Goal: Check status: Check status

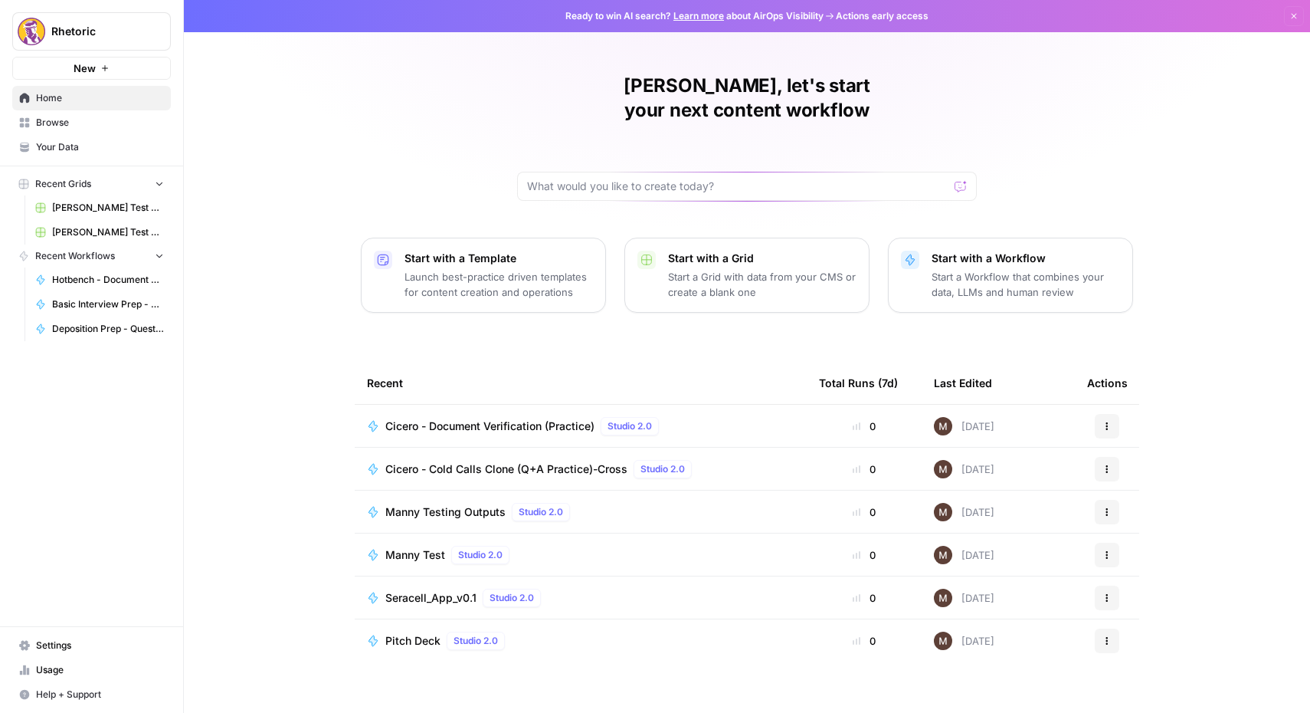
click at [77, 137] on link "Your Data" at bounding box center [91, 147] width 159 height 25
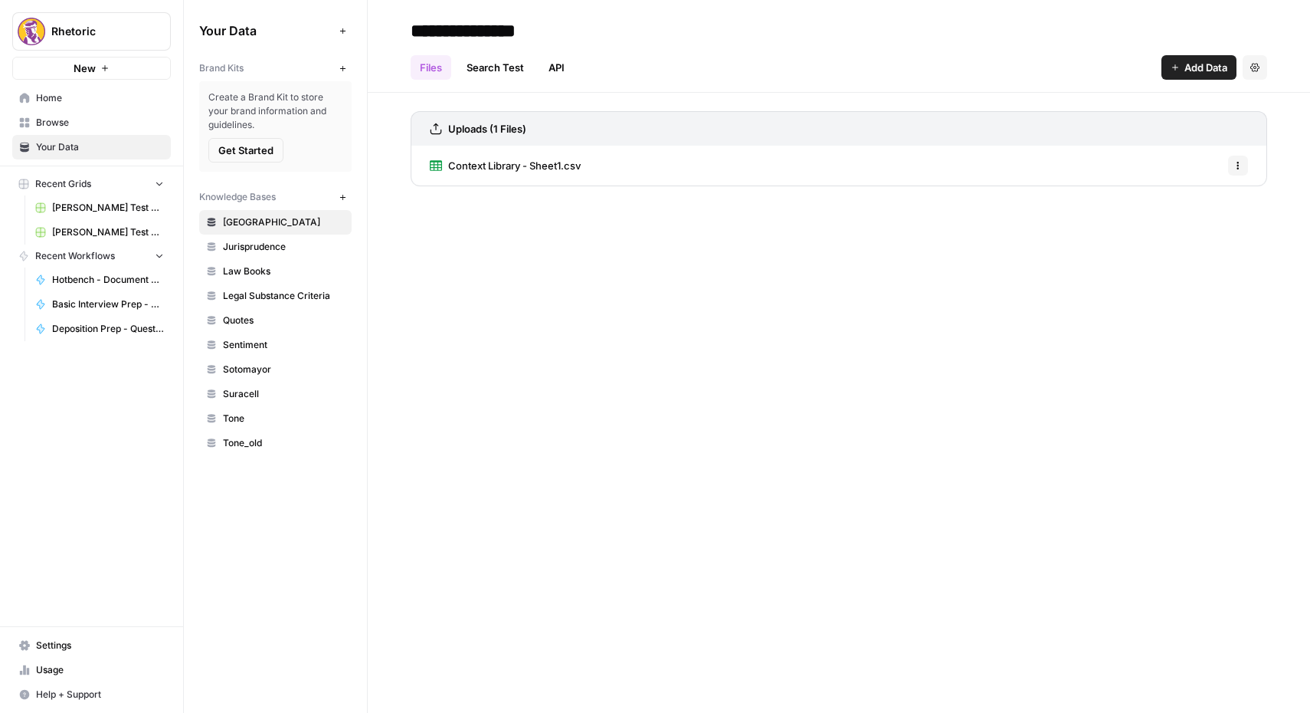
click at [54, 126] on span "Browse" at bounding box center [100, 123] width 128 height 14
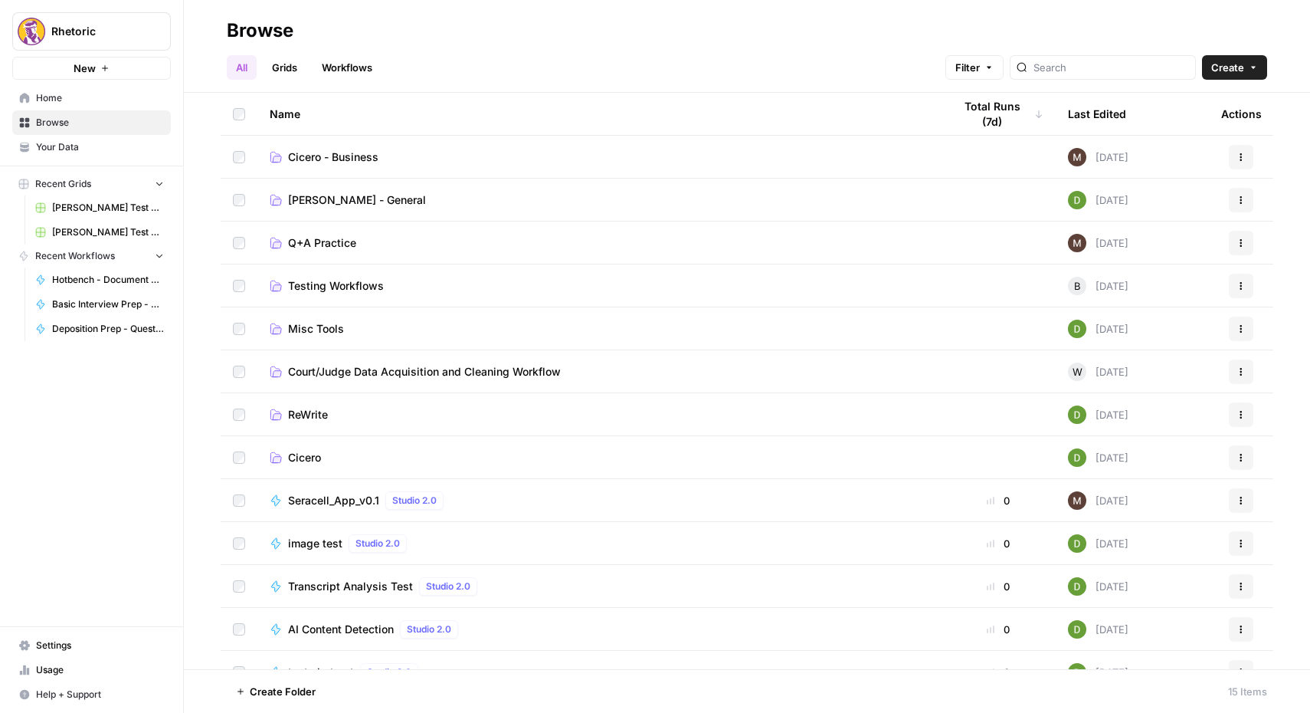
click at [309, 454] on span "Cicero" at bounding box center [304, 457] width 33 height 15
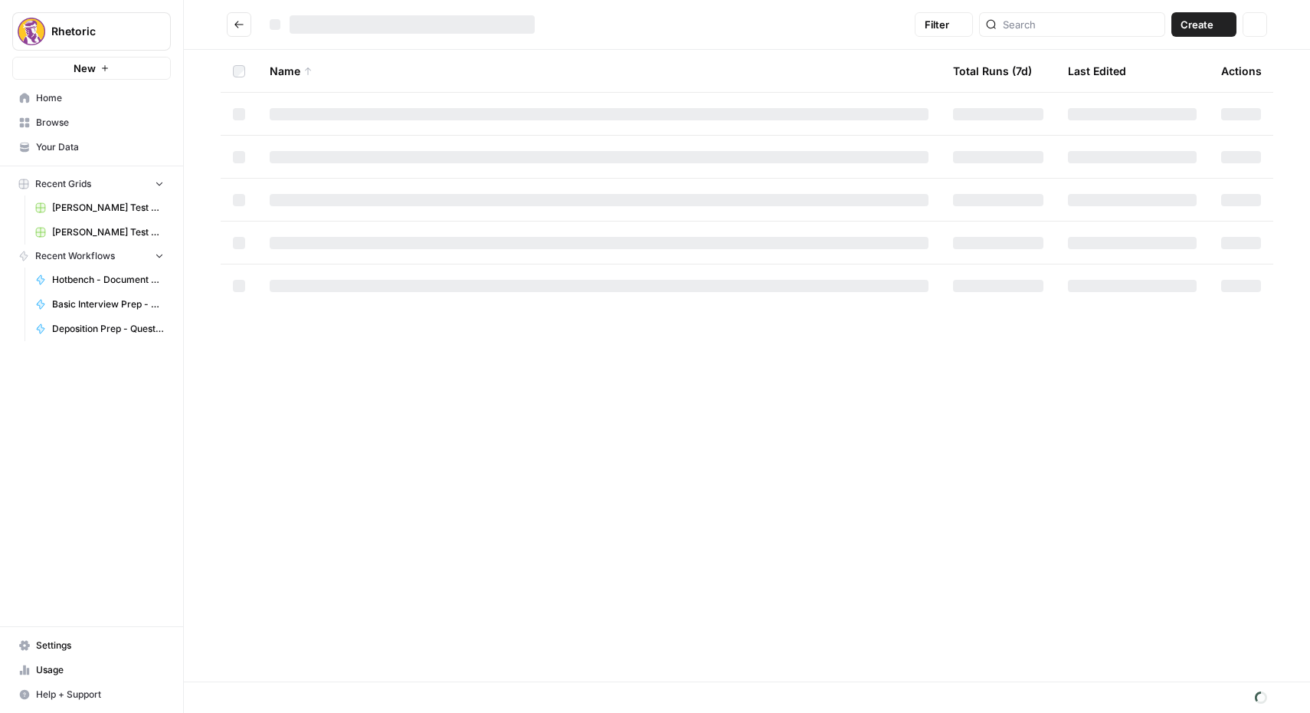
click at [309, 454] on div "Name Total Runs (7d) Last Edited Actions" at bounding box center [747, 365] width 1126 height 631
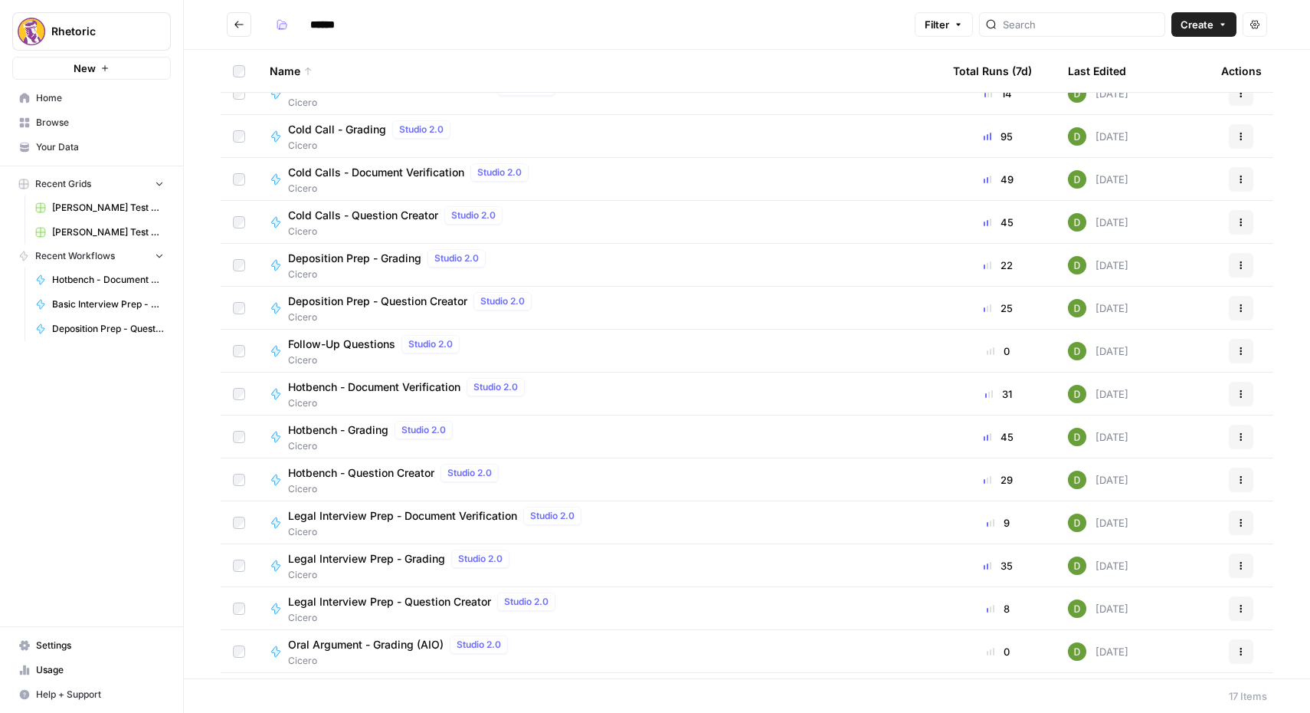
scroll to position [144, 0]
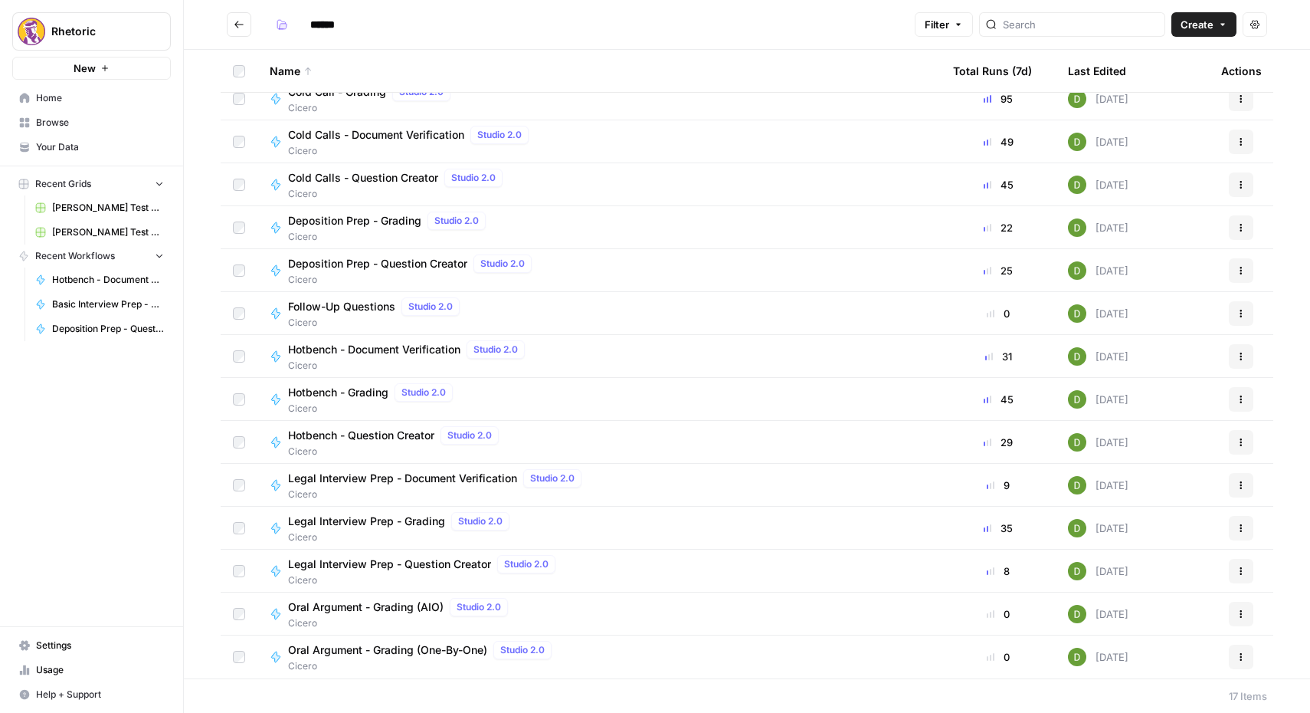
click at [366, 516] on span "Legal Interview Prep - Grading" at bounding box center [366, 520] width 157 height 15
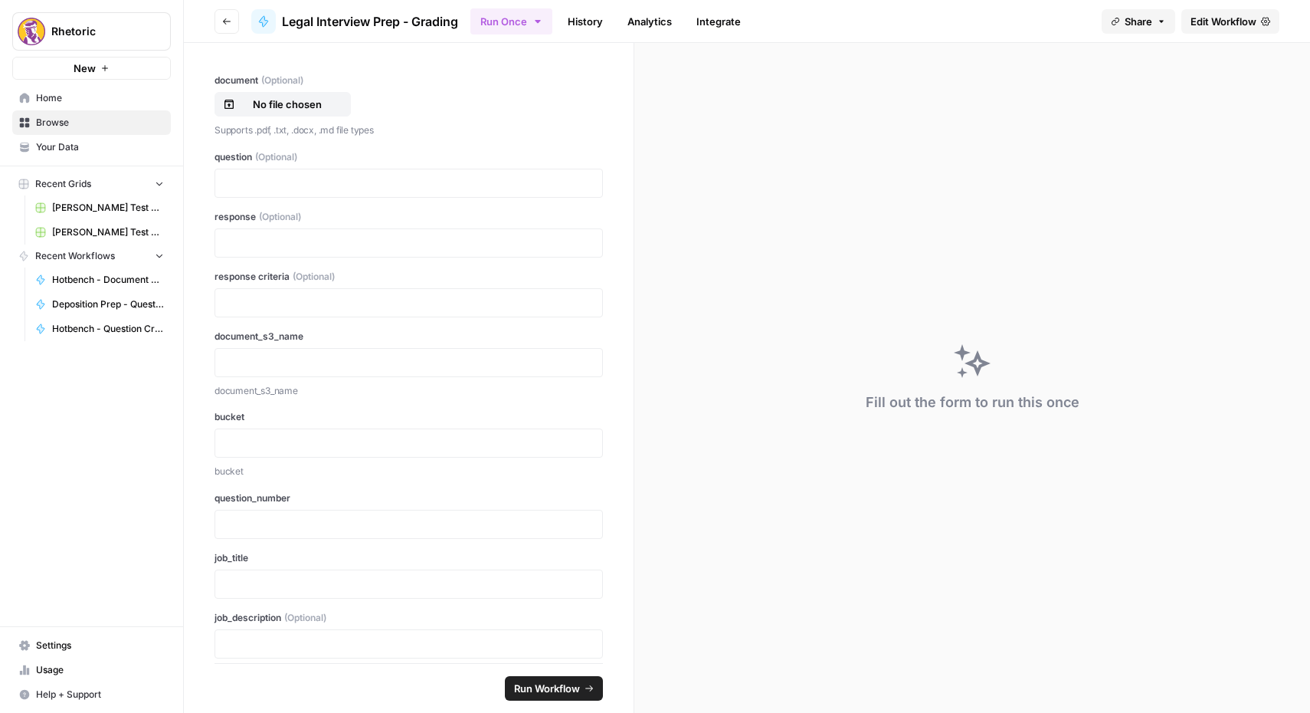
click at [592, 27] on link "History" at bounding box center [586, 21] width 54 height 25
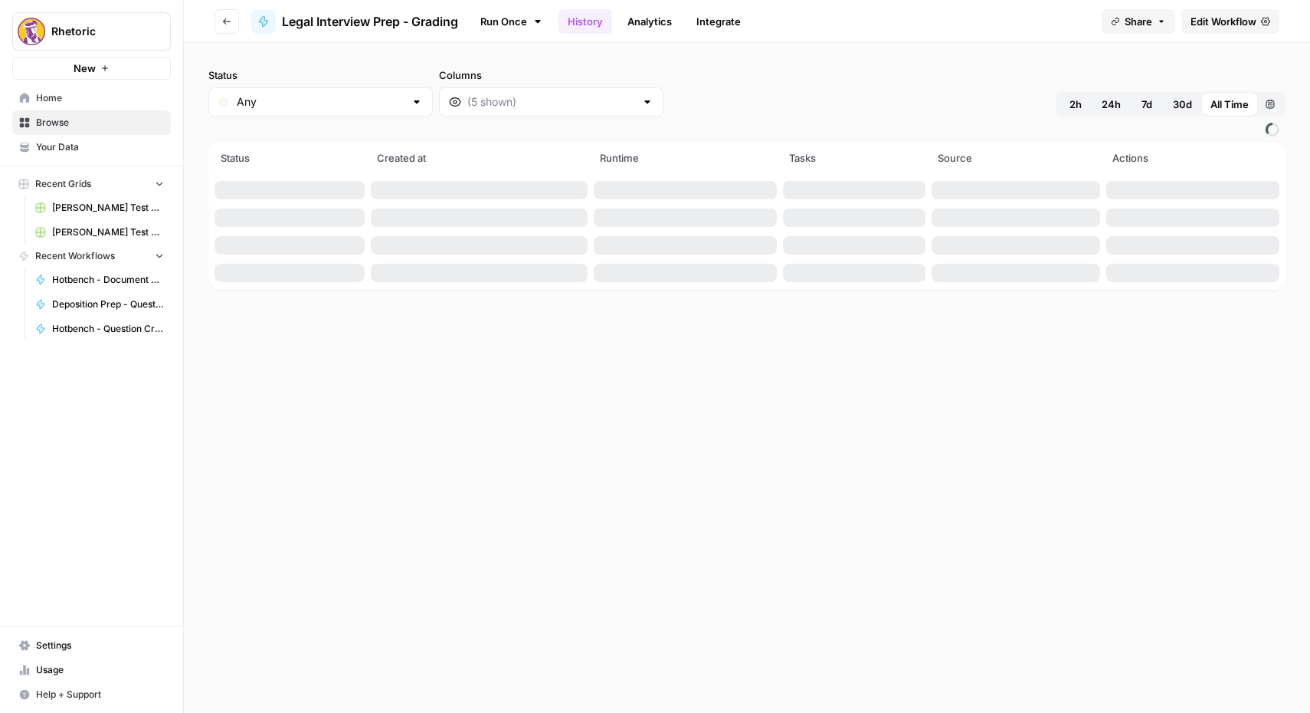
click at [660, 26] on link "Analytics" at bounding box center [649, 21] width 63 height 25
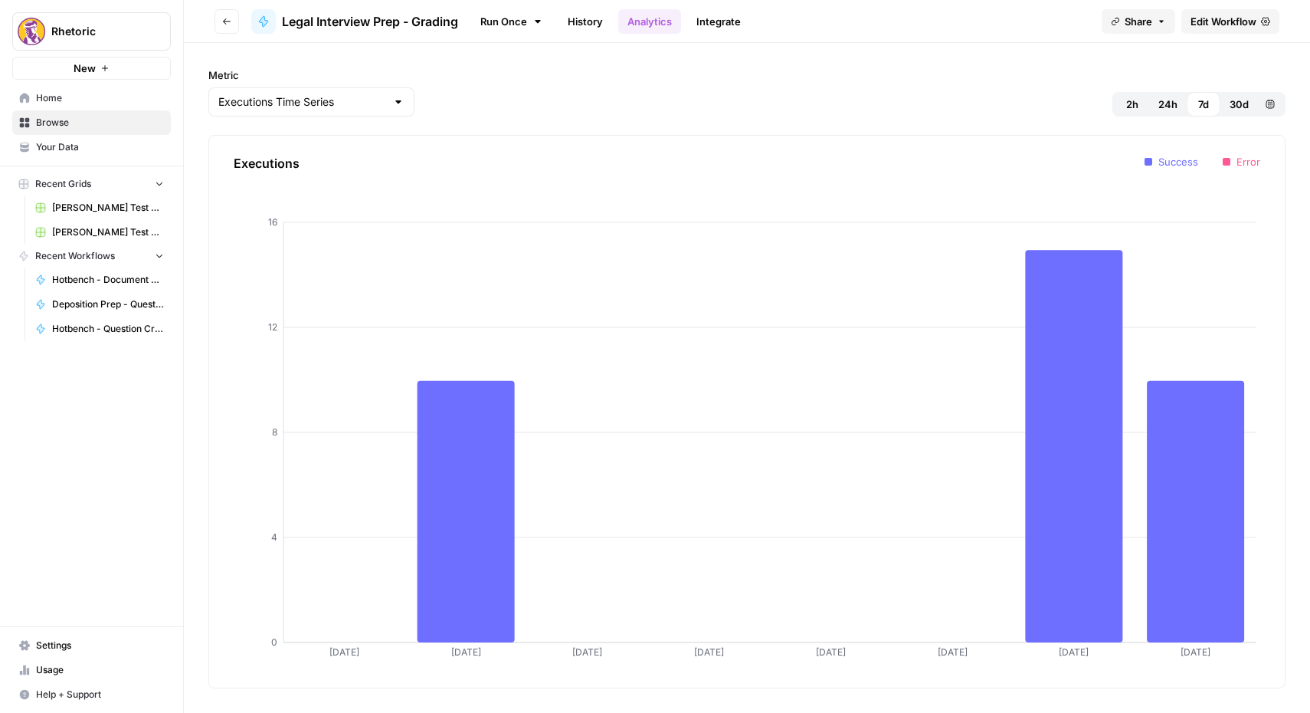
click at [572, 18] on link "History" at bounding box center [586, 21] width 54 height 25
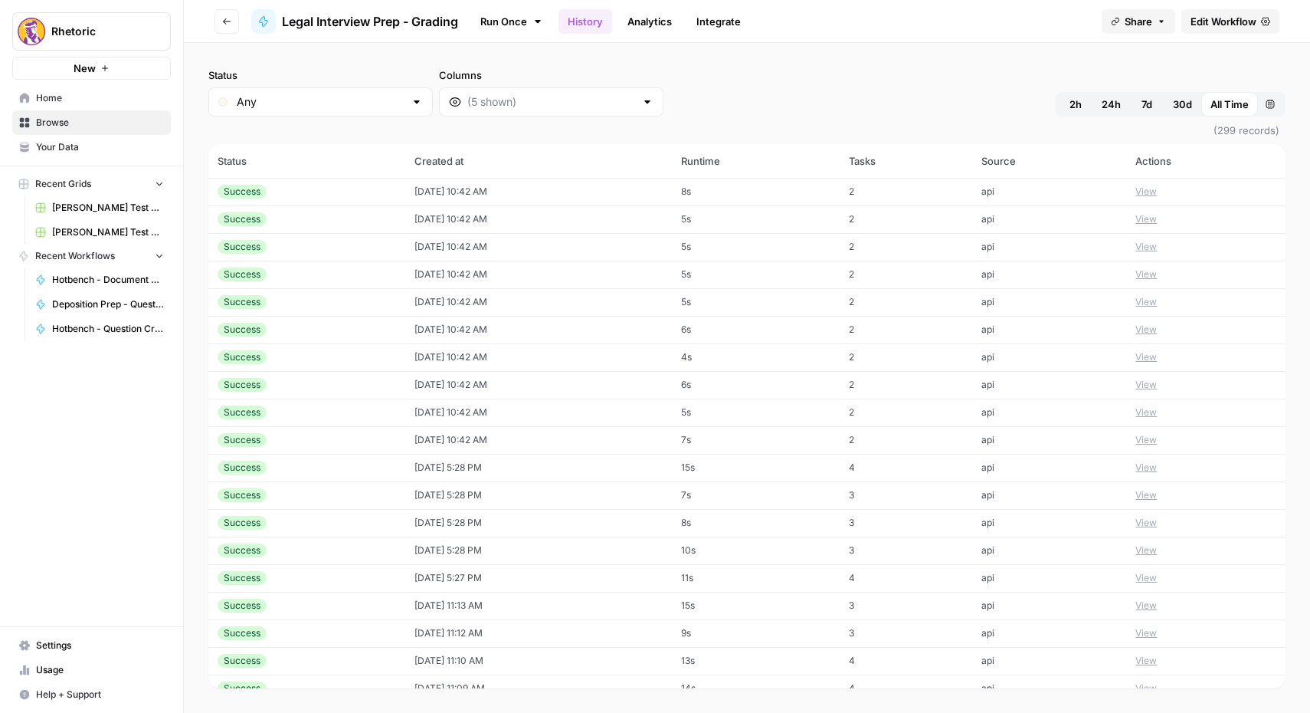
click at [1154, 215] on button "View" at bounding box center [1146, 219] width 21 height 14
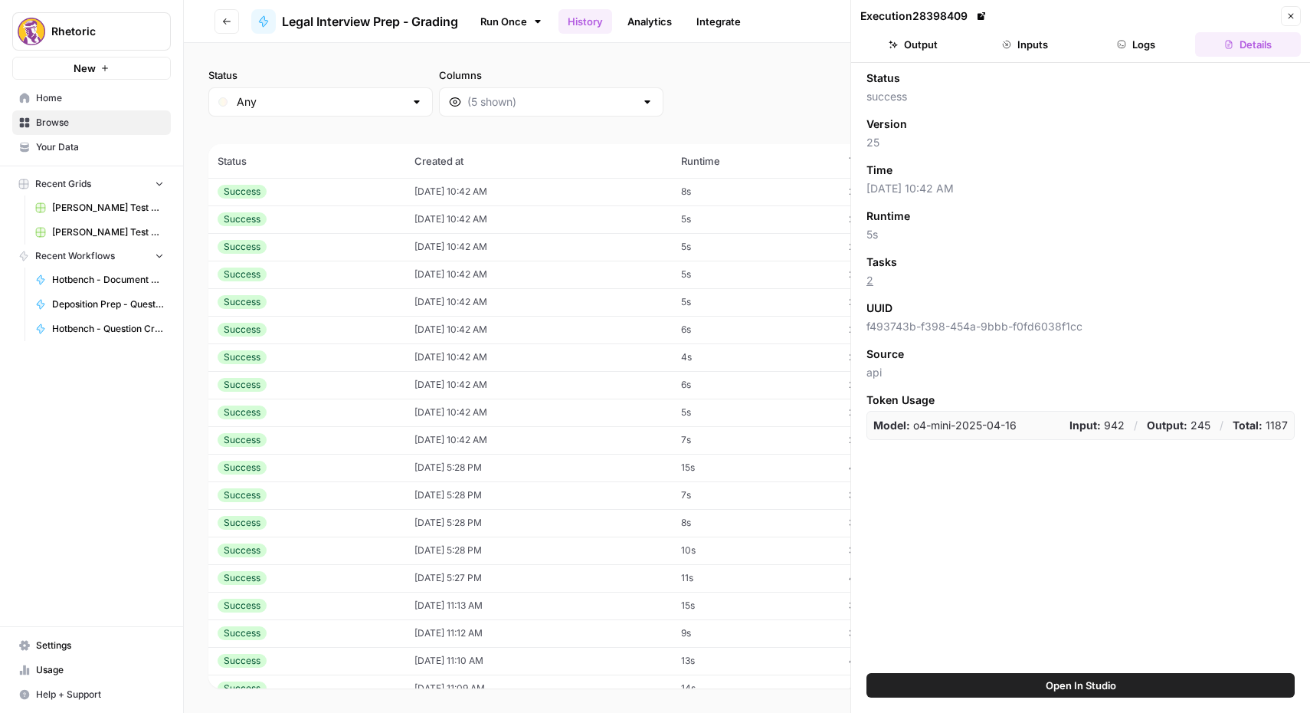
click at [225, 22] on icon "button" at bounding box center [226, 21] width 9 height 9
